Goal: Task Accomplishment & Management: Manage account settings

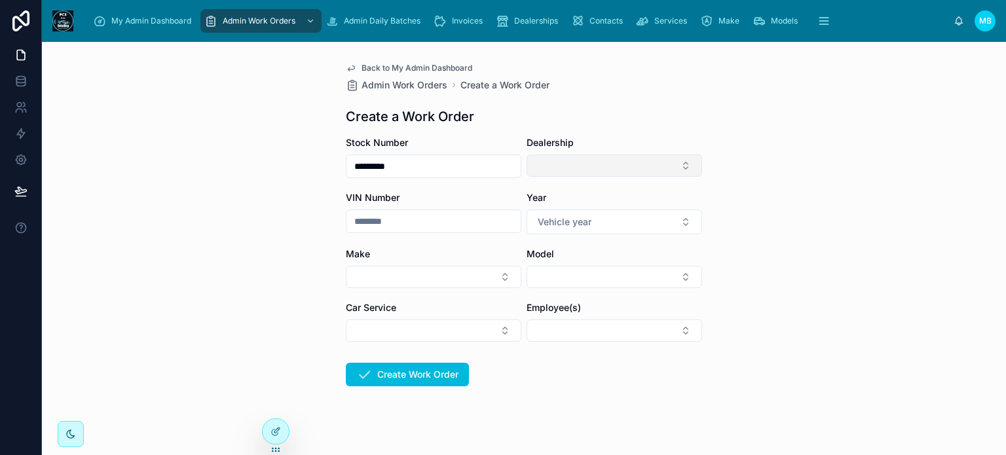
click at [589, 171] on button "Select Button" at bounding box center [613, 166] width 175 height 22
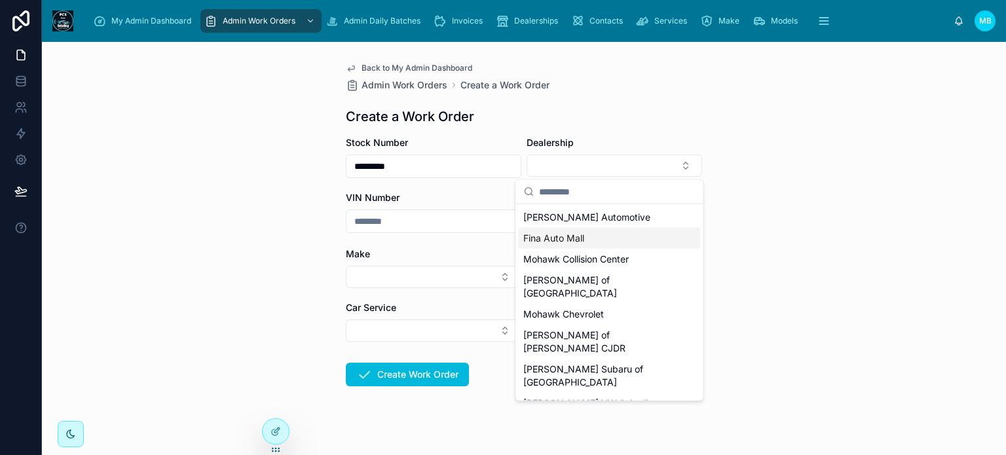
click at [888, 221] on div "Back to My Admin Dashboard Admin Work Orders Create a Work Order Create a Work …" at bounding box center [524, 248] width 964 height 413
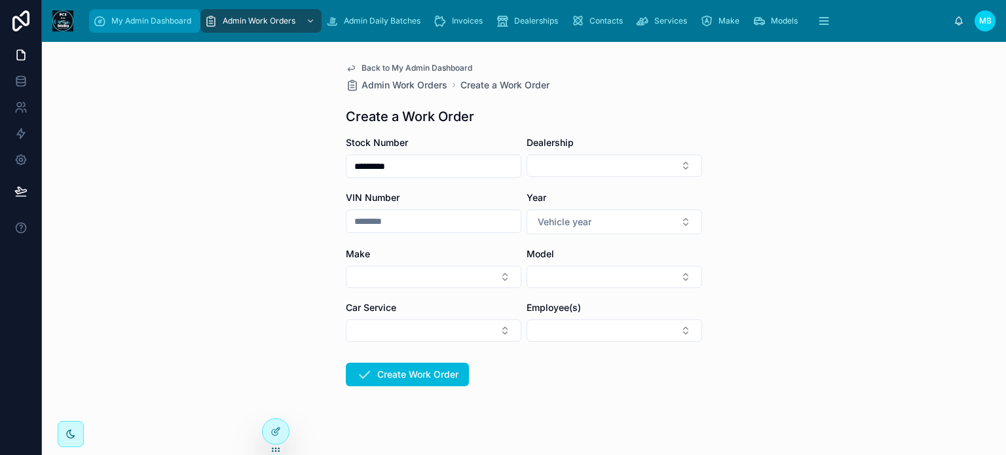
click at [113, 14] on div "My Admin Dashboard" at bounding box center [144, 20] width 103 height 21
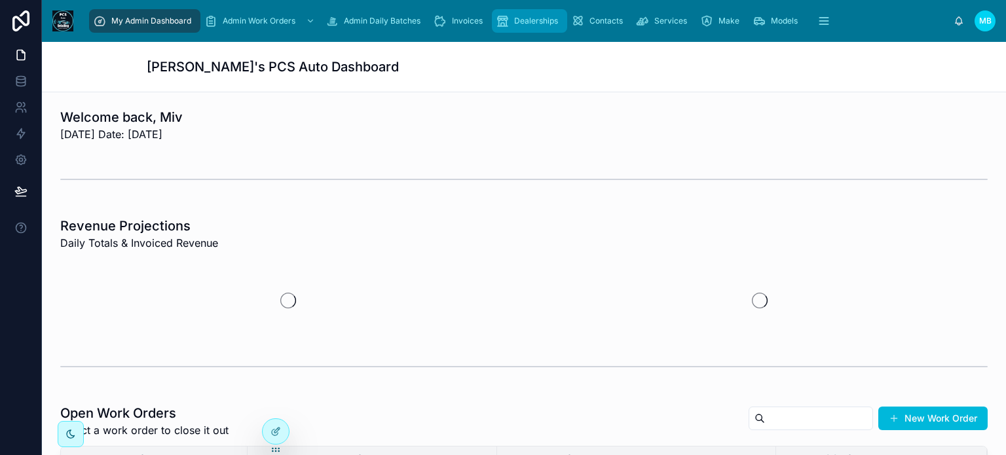
click at [523, 22] on span "Dealerships" at bounding box center [536, 21] width 44 height 10
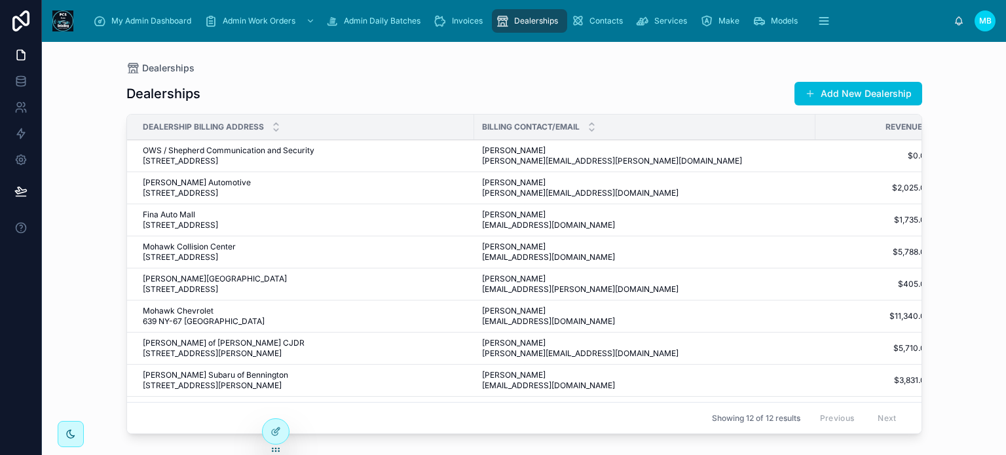
click at [205, 162] on span "OWS / Shepherd Communication and Security [STREET_ADDRESS]" at bounding box center [267, 155] width 249 height 21
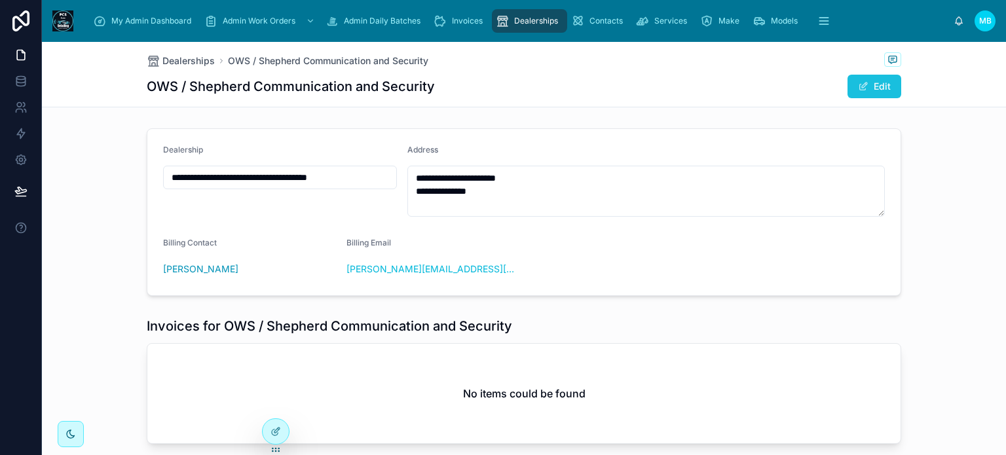
click at [881, 87] on button "Edit" at bounding box center [874, 87] width 54 height 24
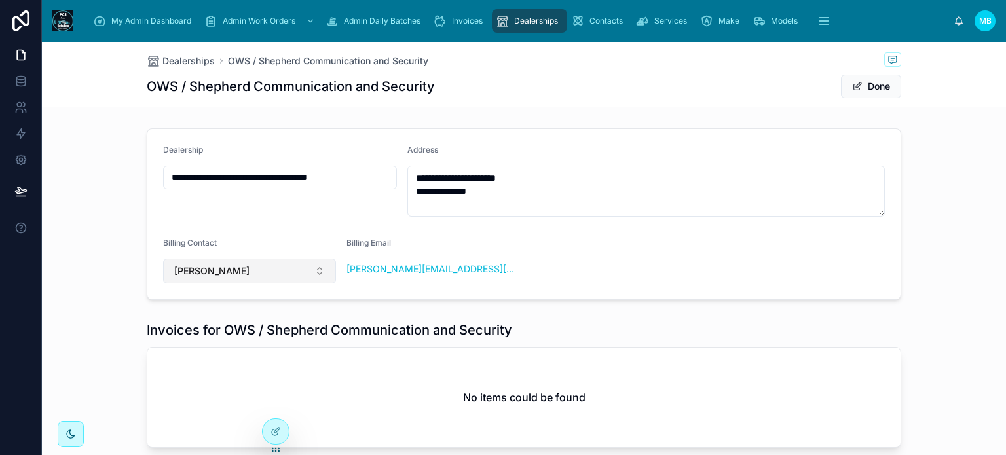
click at [280, 270] on button "[PERSON_NAME]" at bounding box center [249, 271] width 173 height 25
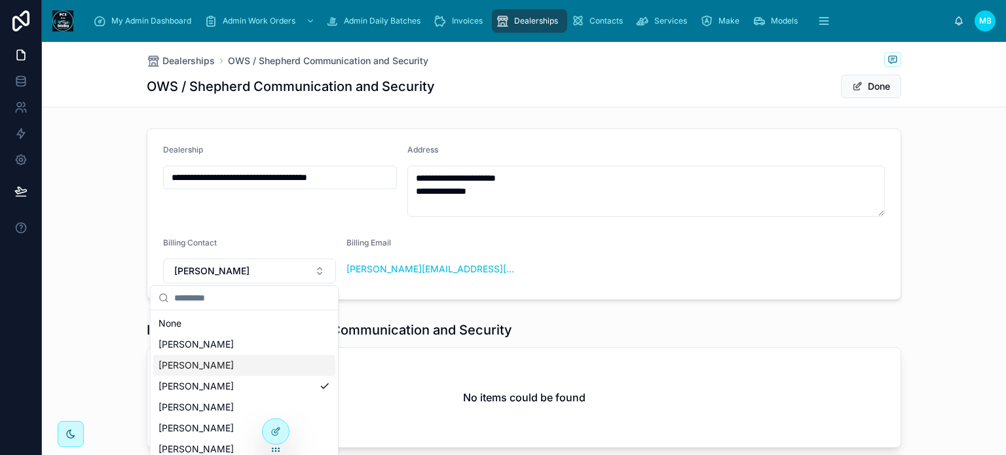
click at [200, 367] on span "[PERSON_NAME]" at bounding box center [195, 365] width 75 height 13
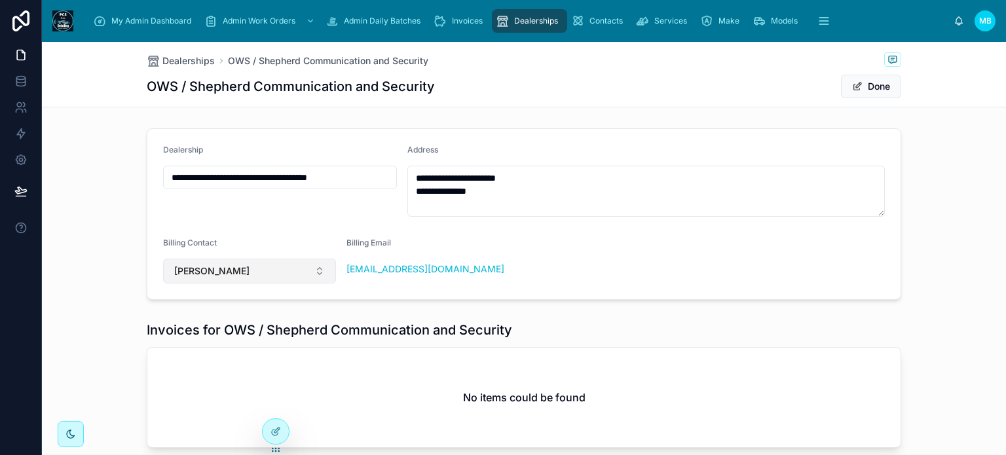
click at [270, 272] on button "[PERSON_NAME]" at bounding box center [249, 271] width 173 height 25
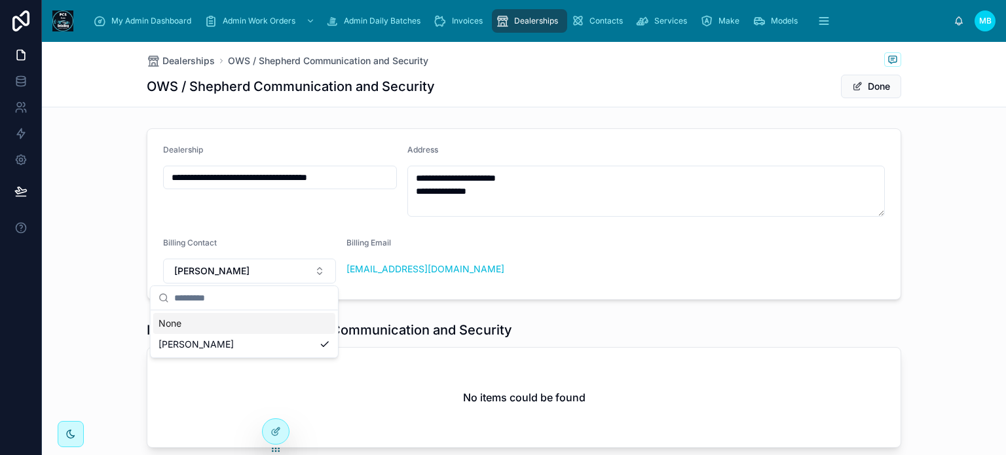
click at [901, 289] on div "**********" at bounding box center [524, 214] width 964 height 182
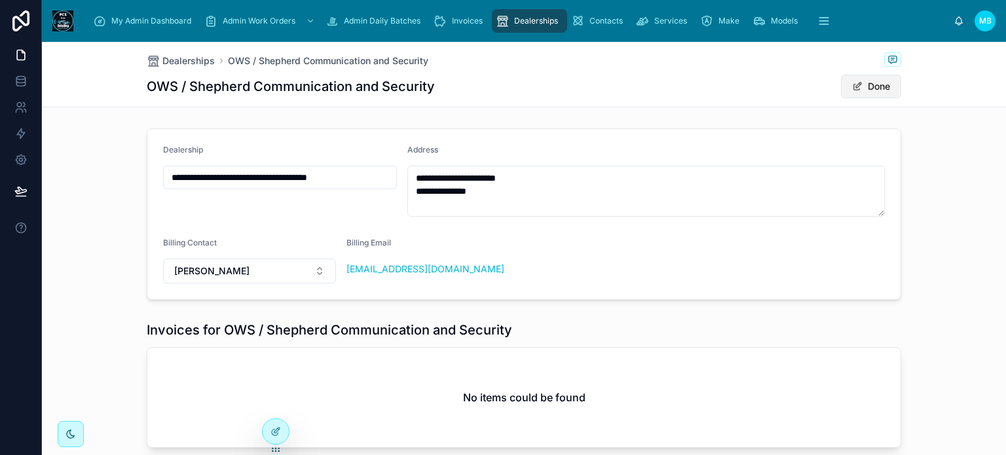
click at [873, 91] on button "Done" at bounding box center [871, 87] width 60 height 24
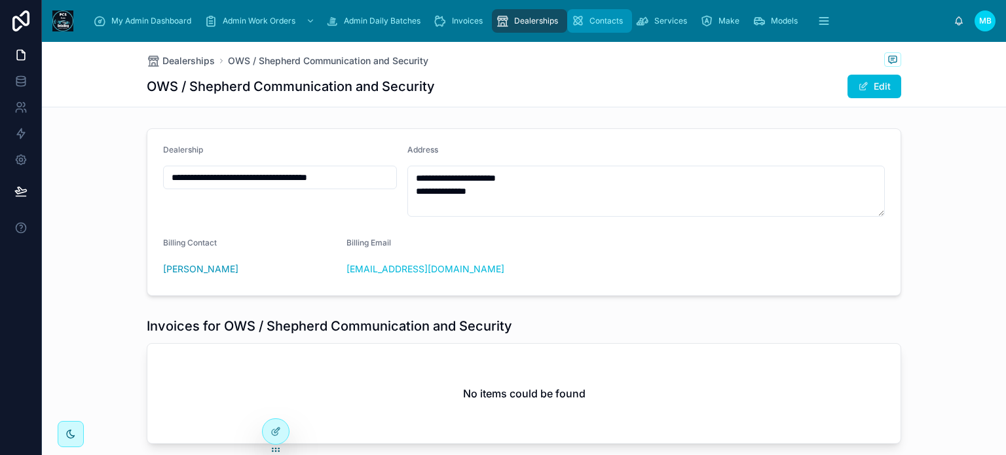
click at [600, 19] on span "Contacts" at bounding box center [605, 21] width 33 height 10
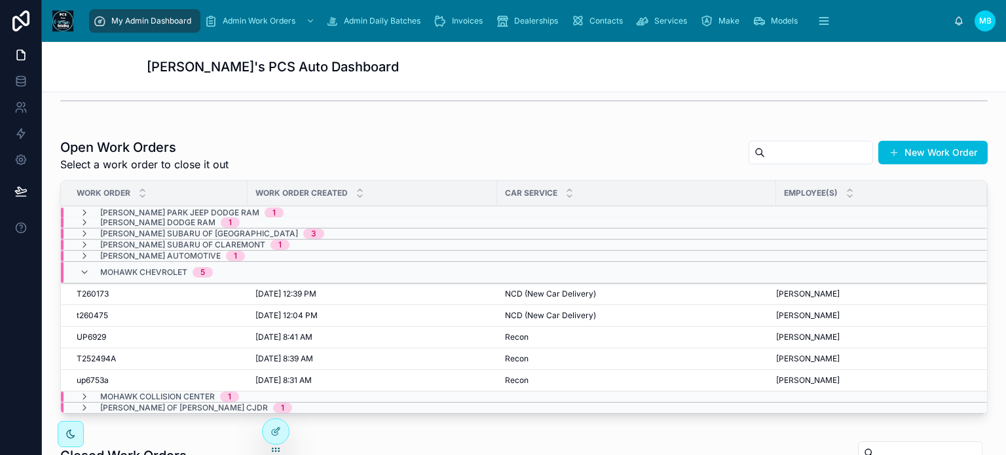
scroll to position [1, 0]
click at [83, 270] on icon at bounding box center [84, 272] width 10 height 10
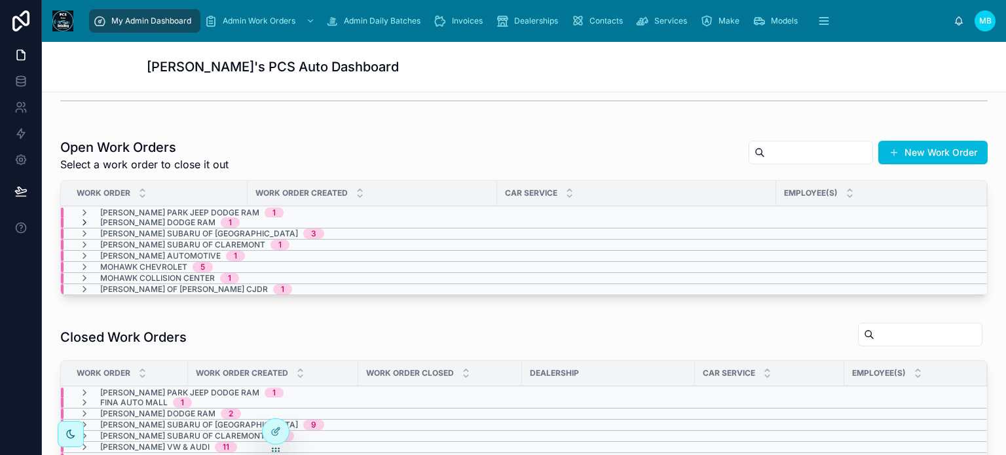
click at [85, 222] on icon at bounding box center [84, 222] width 10 height 10
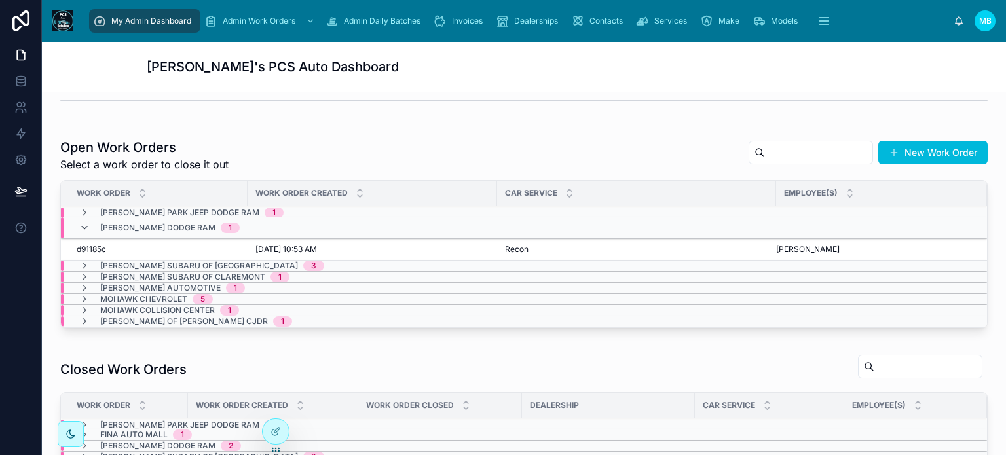
click at [84, 223] on icon at bounding box center [84, 228] width 10 height 10
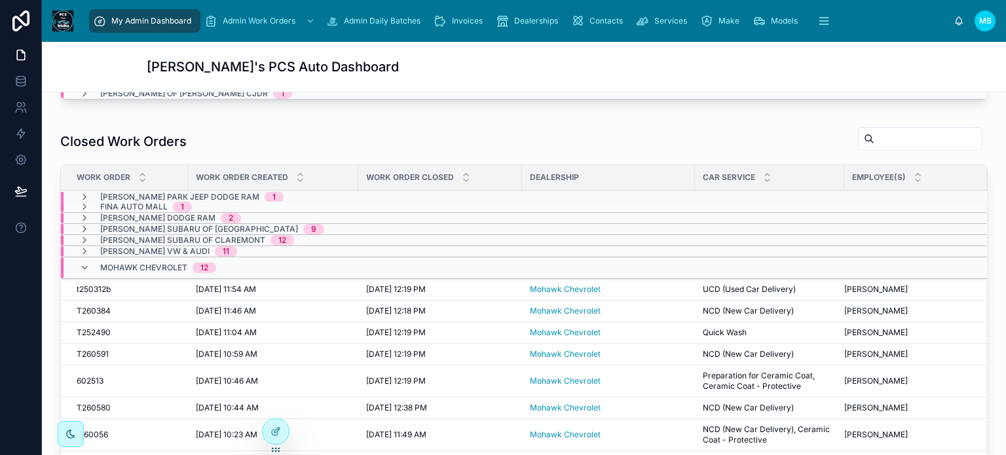
scroll to position [458, 0]
click at [83, 263] on icon at bounding box center [84, 267] width 10 height 10
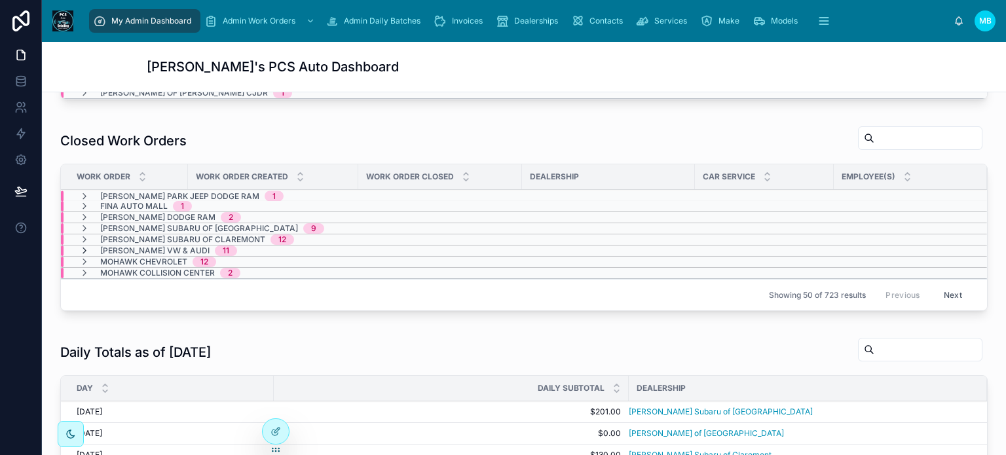
click at [84, 246] on icon at bounding box center [84, 251] width 10 height 10
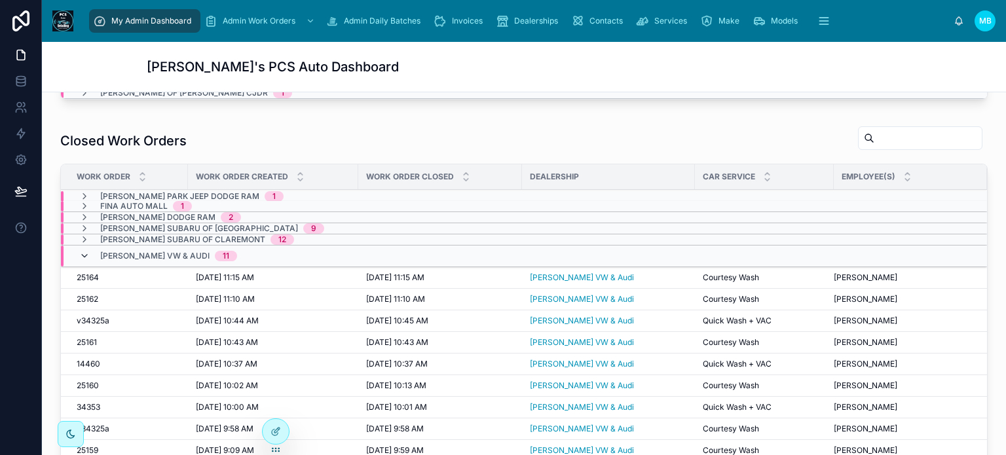
click at [84, 251] on icon at bounding box center [84, 256] width 10 height 10
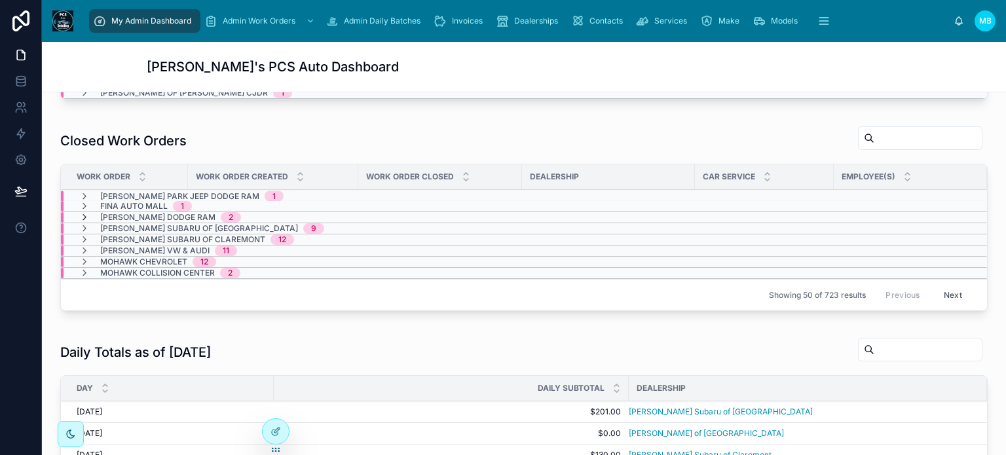
click at [81, 213] on icon at bounding box center [84, 217] width 10 height 10
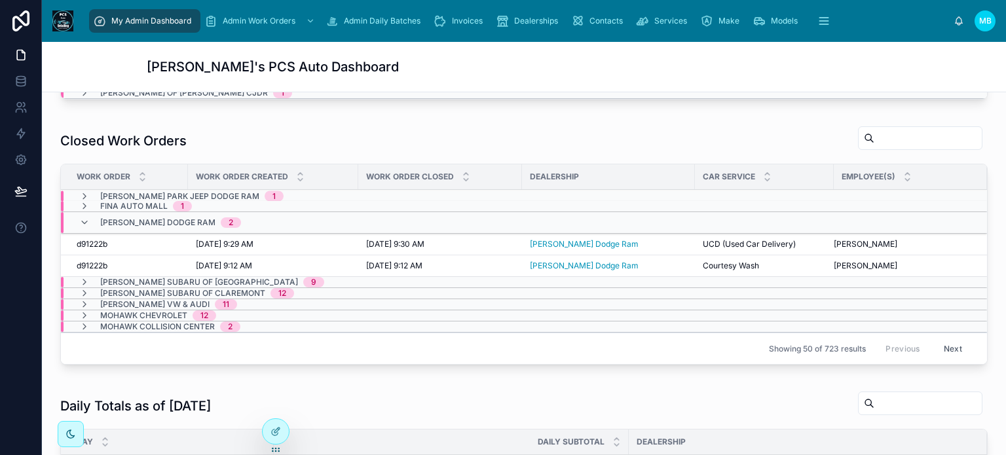
click at [79, 261] on span "d91222b" at bounding box center [92, 266] width 31 height 10
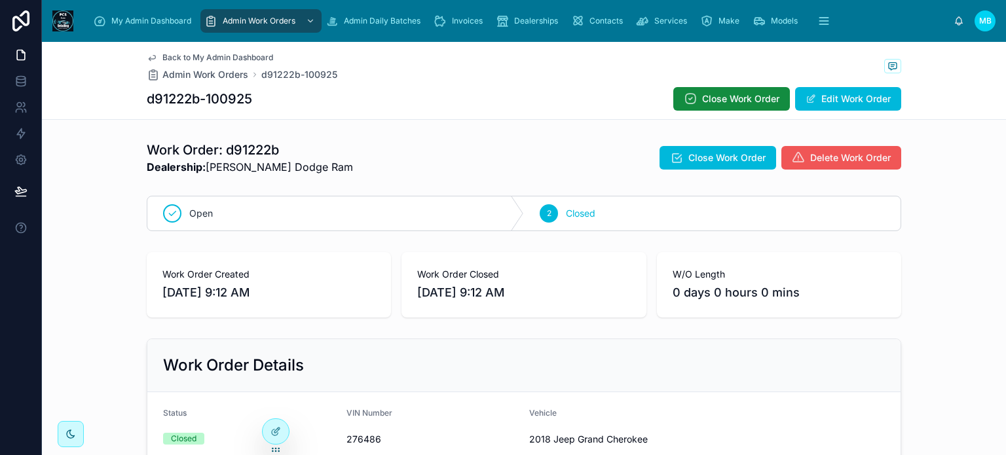
click at [812, 163] on span "Delete Work Order" at bounding box center [850, 157] width 81 height 13
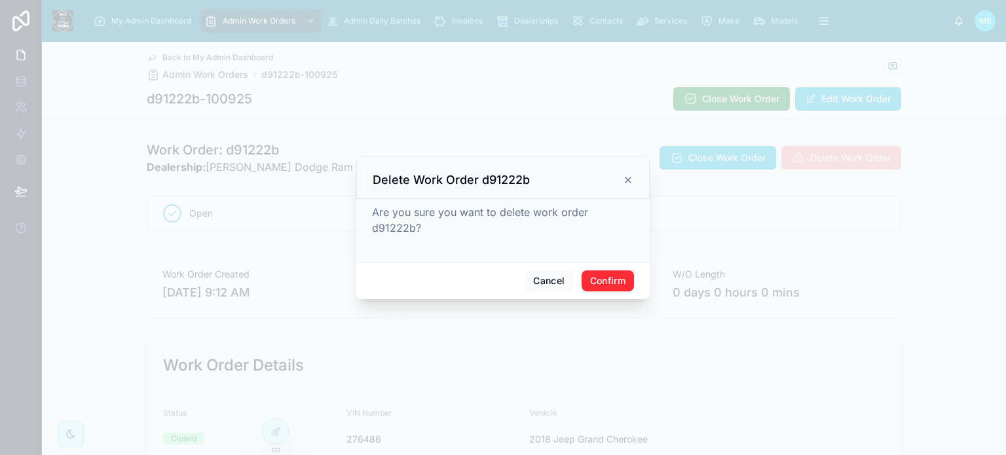
click at [604, 277] on button "Confirm" at bounding box center [607, 280] width 52 height 21
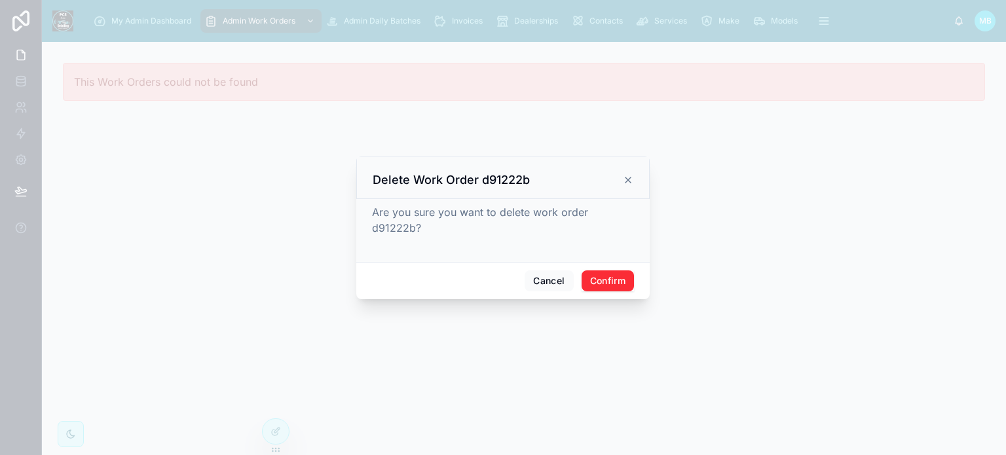
click at [621, 282] on button "Confirm" at bounding box center [607, 280] width 52 height 21
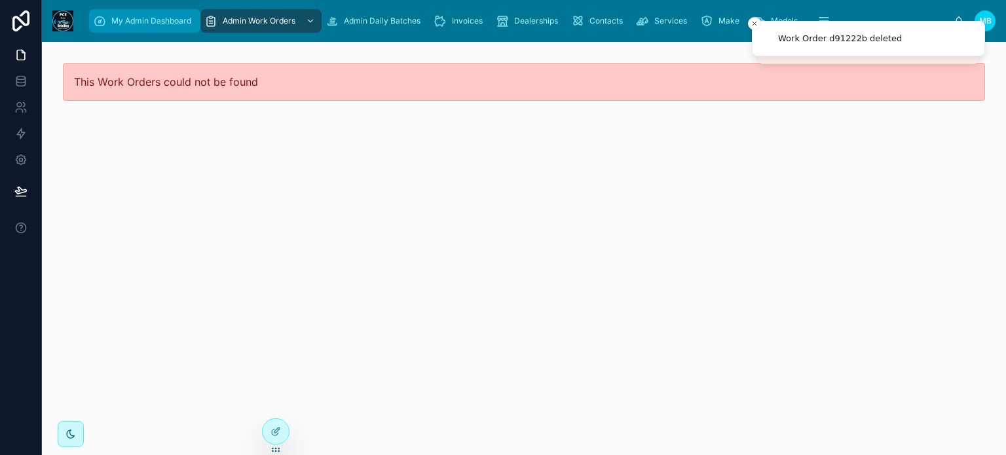
click at [145, 20] on span "My Admin Dashboard" at bounding box center [151, 21] width 80 height 10
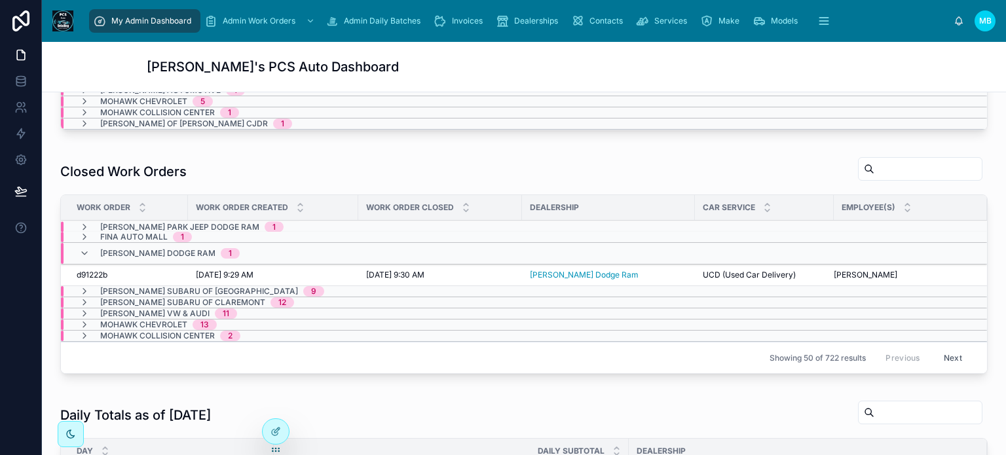
scroll to position [458, 0]
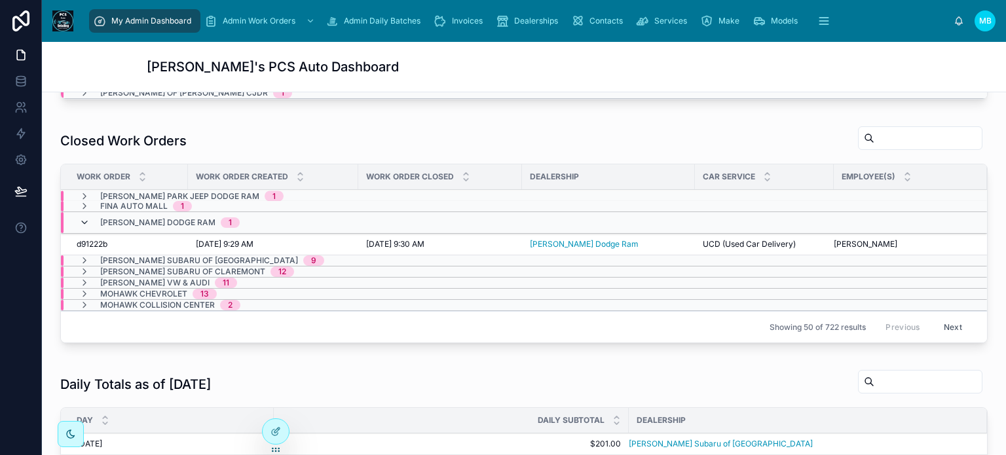
click at [84, 219] on icon at bounding box center [84, 222] width 10 height 10
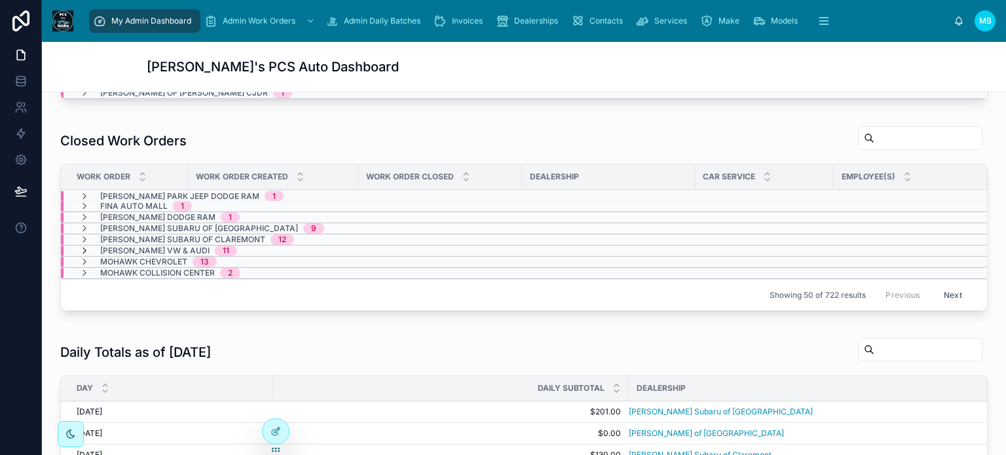
click at [84, 246] on icon at bounding box center [84, 251] width 10 height 10
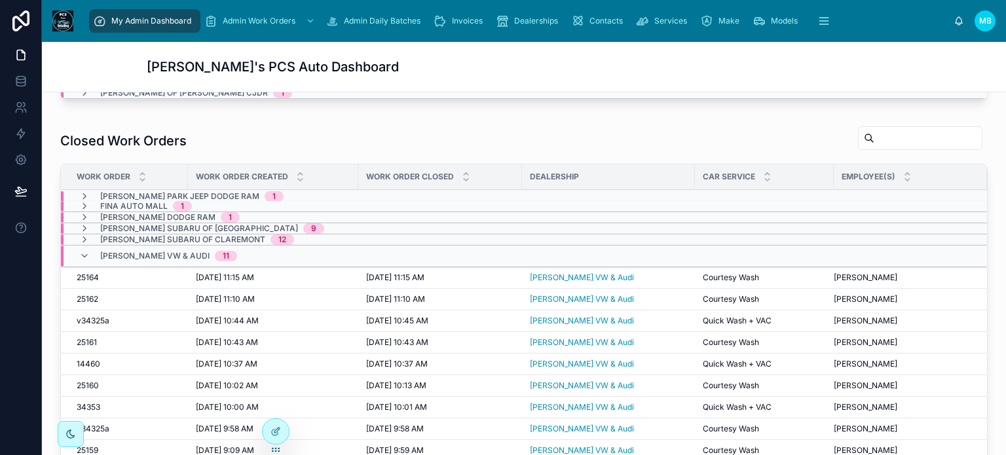
scroll to position [49, 0]
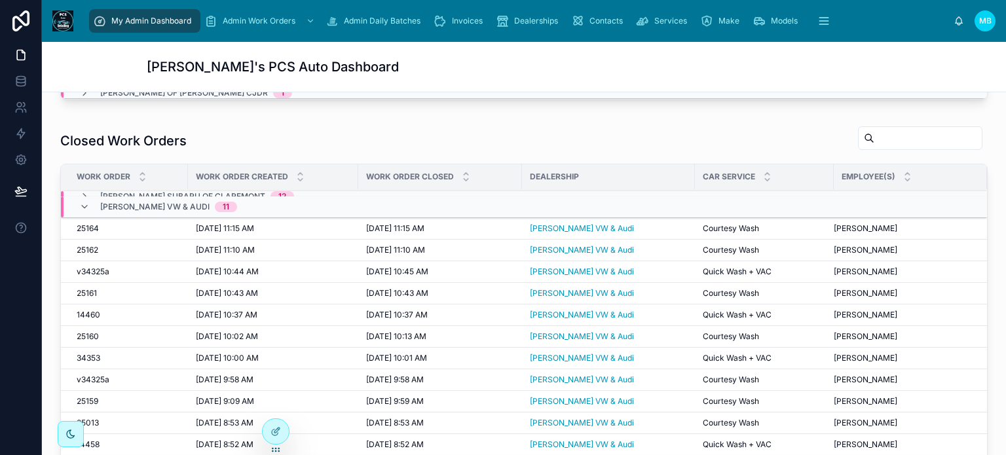
click at [100, 375] on span "v34325a" at bounding box center [93, 380] width 33 height 10
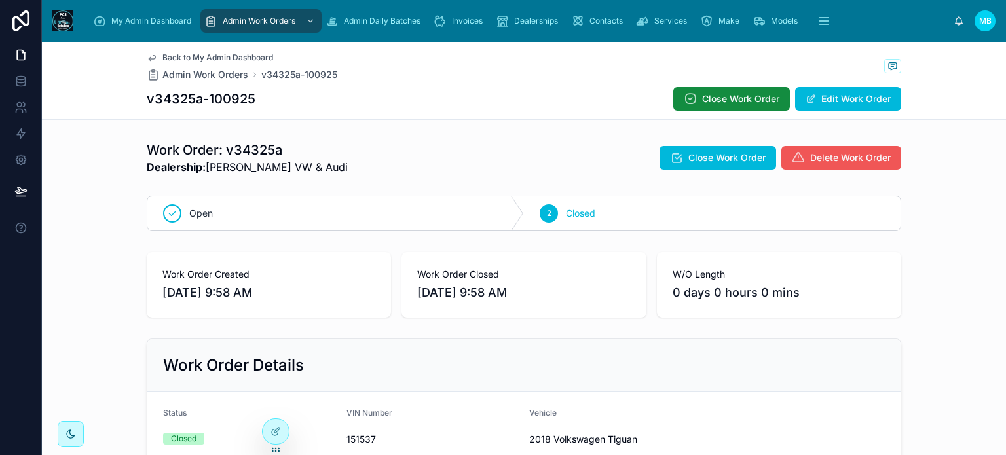
click at [860, 166] on button "Delete Work Order" at bounding box center [841, 158] width 120 height 24
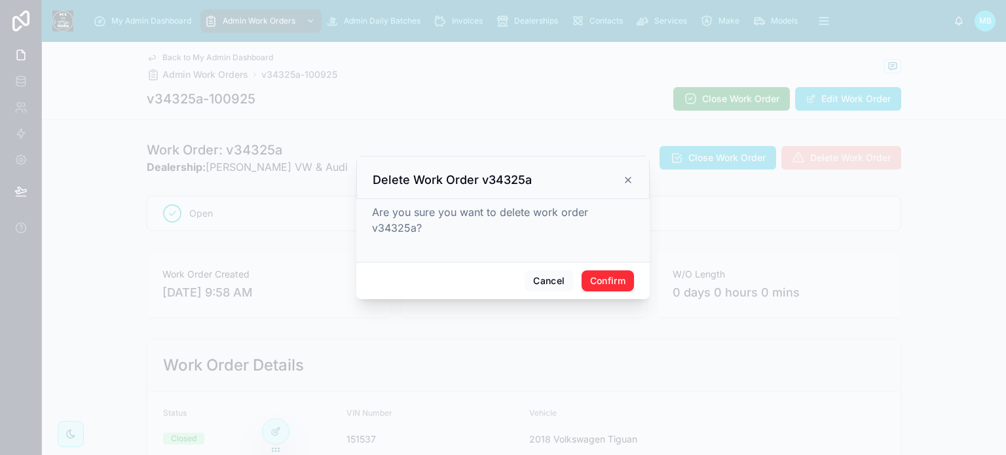
click at [605, 285] on button "Confirm" at bounding box center [607, 280] width 52 height 21
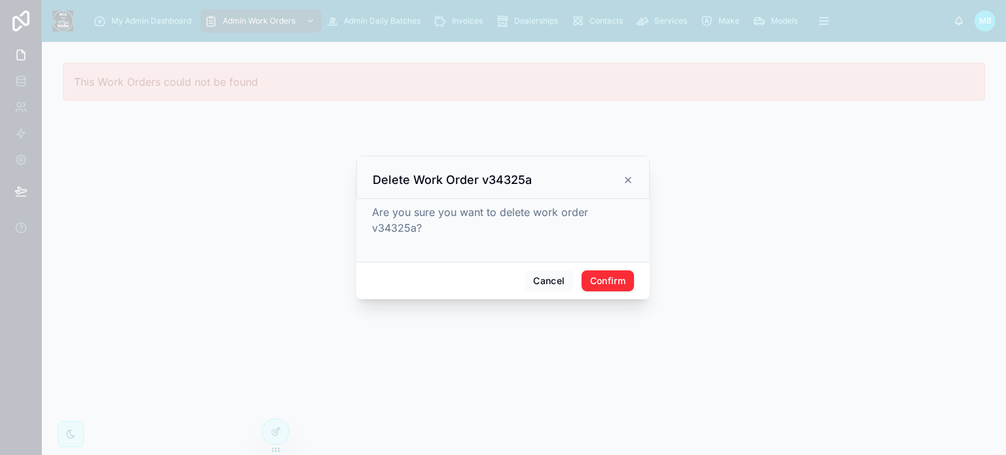
click at [598, 280] on button "Confirm" at bounding box center [607, 280] width 52 height 21
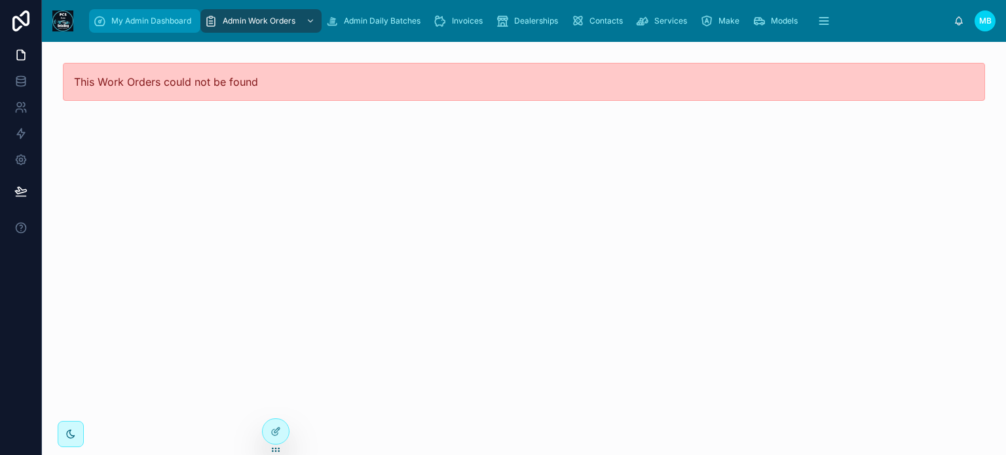
click at [155, 16] on span "My Admin Dashboard" at bounding box center [151, 21] width 80 height 10
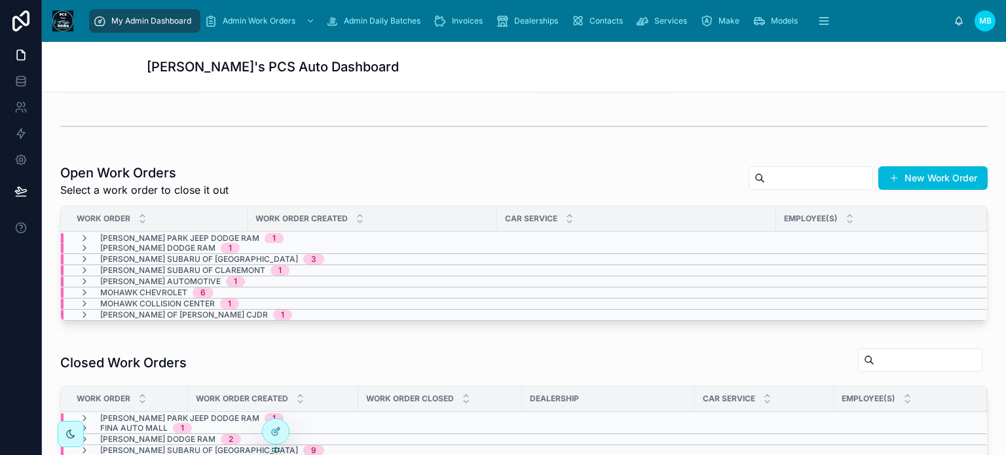
scroll to position [262, 0]
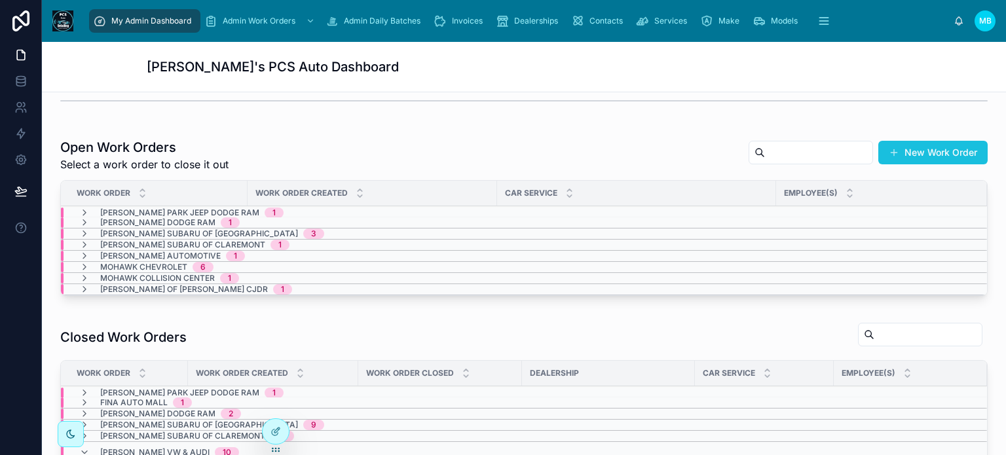
click at [913, 152] on button "New Work Order" at bounding box center [932, 153] width 109 height 24
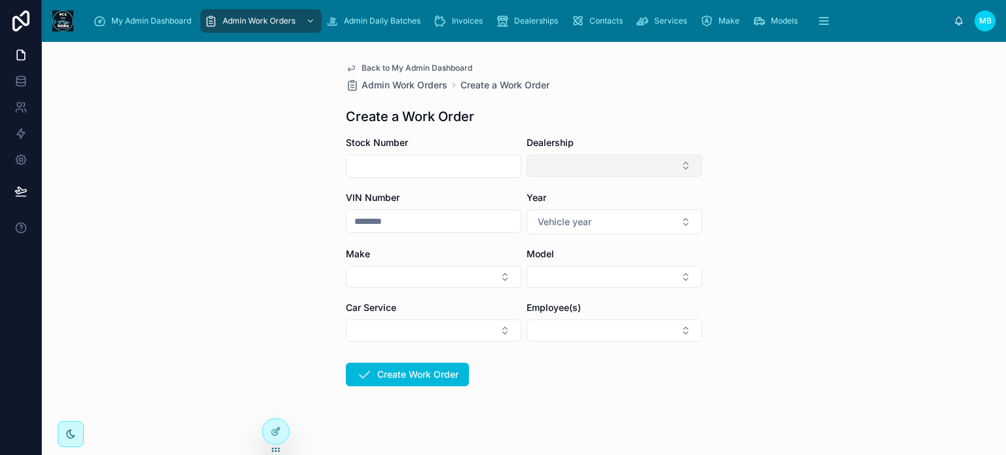
click at [627, 175] on button "Select Button" at bounding box center [613, 166] width 175 height 22
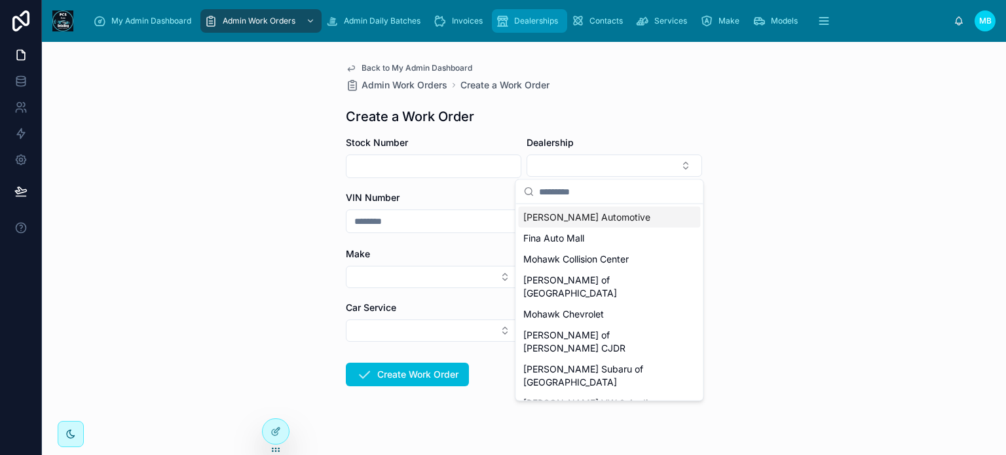
click at [521, 26] on span "Dealerships" at bounding box center [536, 21] width 44 height 10
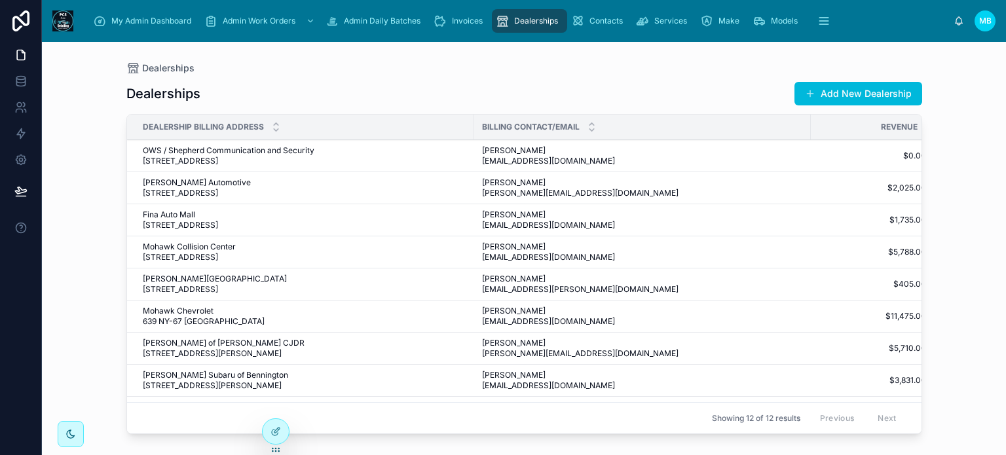
click at [204, 153] on span "OWS / Shepherd Communication and Security [STREET_ADDRESS]" at bounding box center [267, 155] width 249 height 21
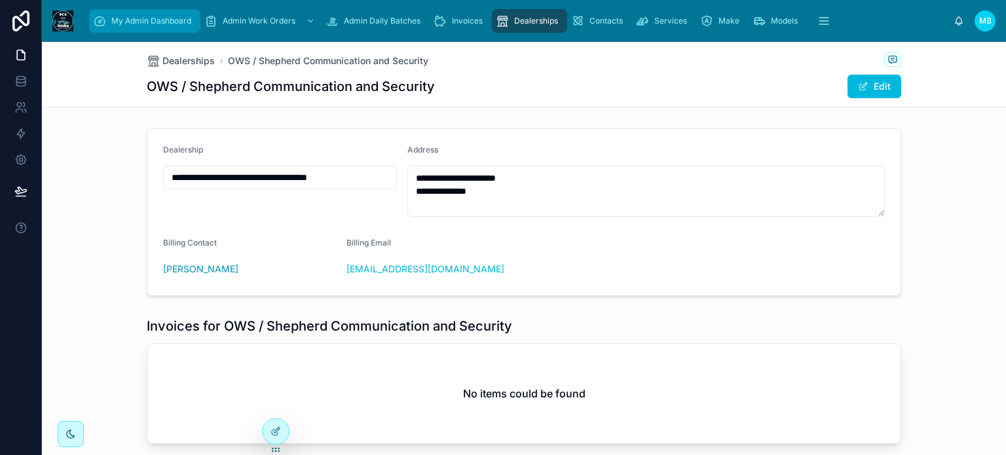
click at [141, 18] on span "My Admin Dashboard" at bounding box center [151, 21] width 80 height 10
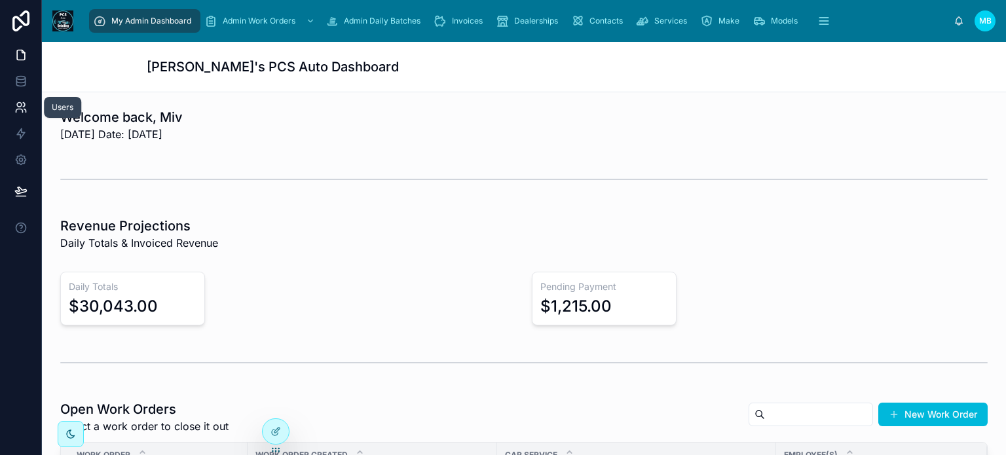
click at [20, 104] on icon at bounding box center [20, 107] width 13 height 13
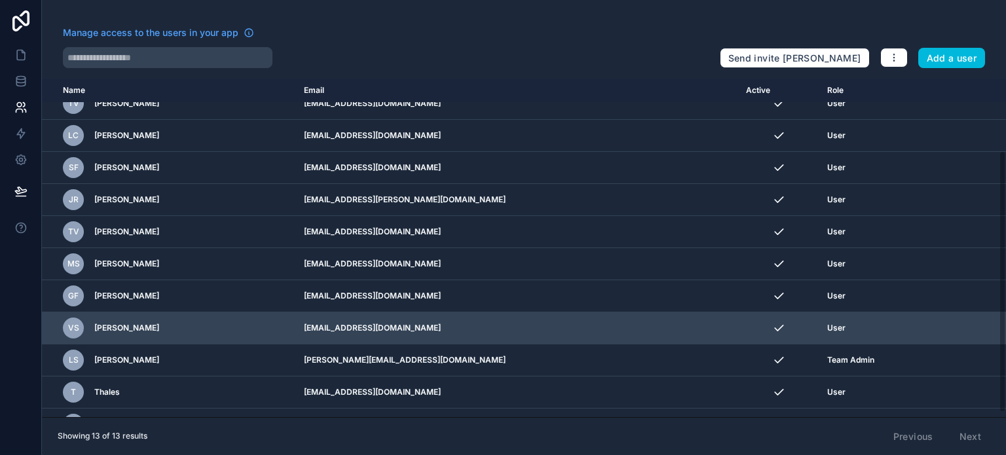
scroll to position [100, 0]
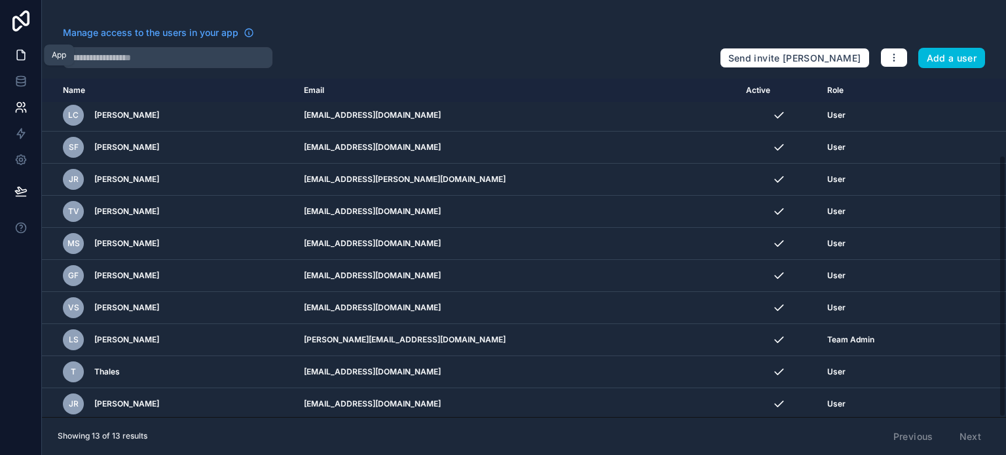
click at [21, 54] on icon at bounding box center [20, 54] width 13 height 13
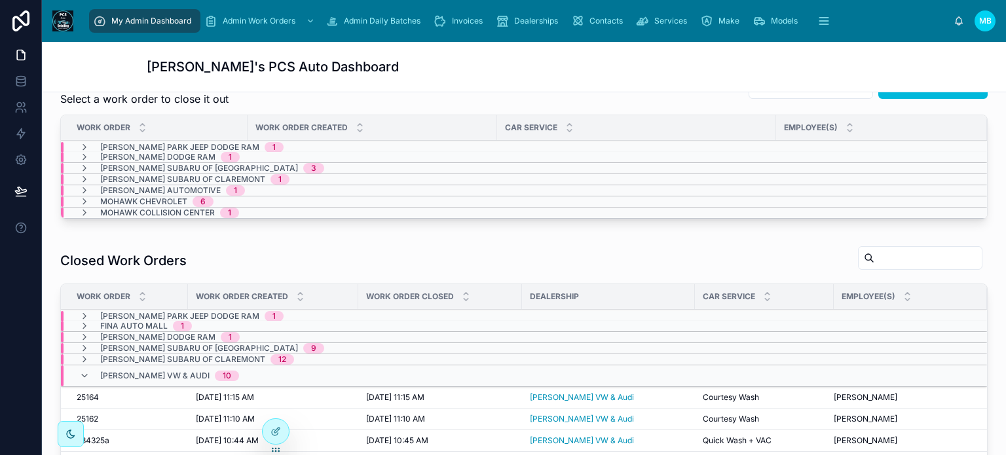
scroll to position [262, 0]
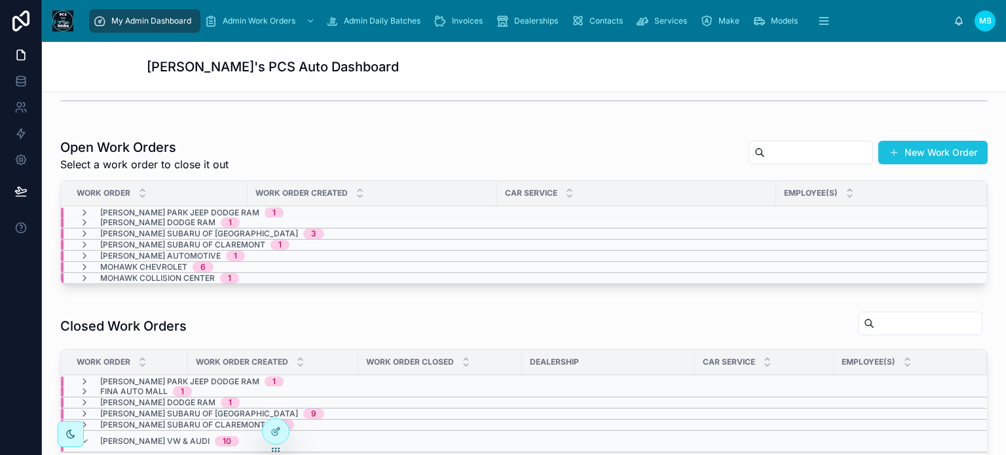
click at [919, 150] on button "New Work Order" at bounding box center [932, 153] width 109 height 24
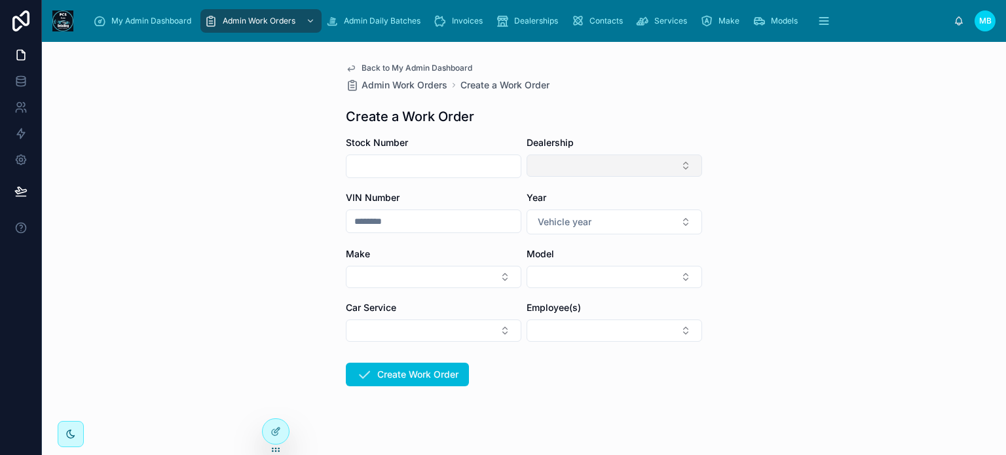
click at [648, 172] on button "Select Button" at bounding box center [613, 166] width 175 height 22
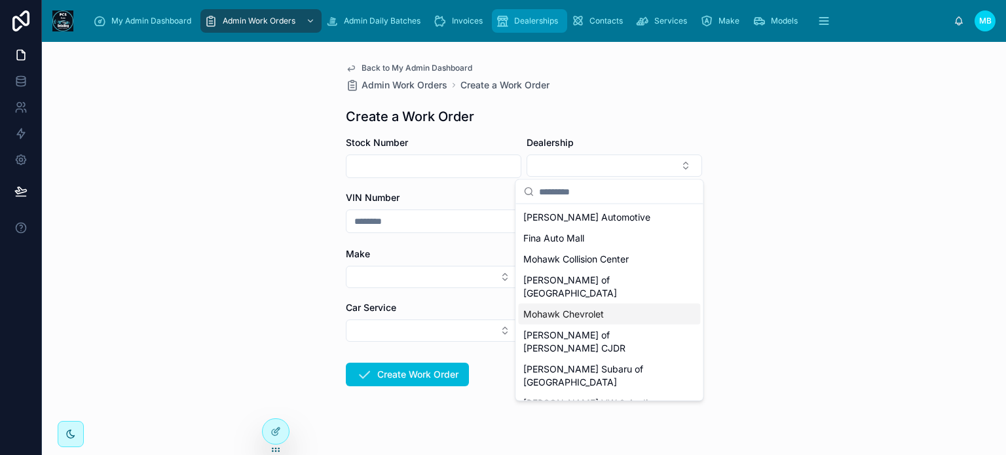
click at [529, 20] on span "Dealerships" at bounding box center [536, 21] width 44 height 10
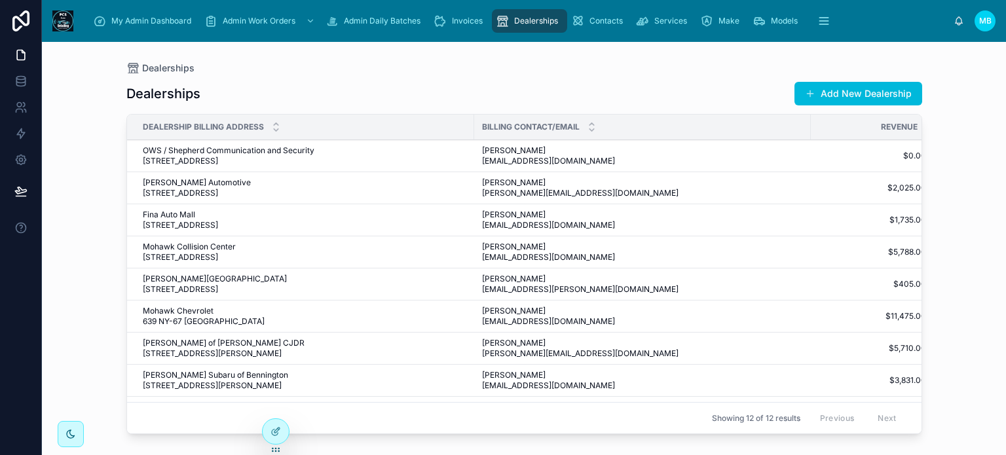
drag, startPoint x: 141, startPoint y: 18, endPoint x: 135, endPoint y: 2, distance: 16.8
click at [141, 18] on span "My Admin Dashboard" at bounding box center [151, 21] width 80 height 10
